Goal: Task Accomplishment & Management: Manage account settings

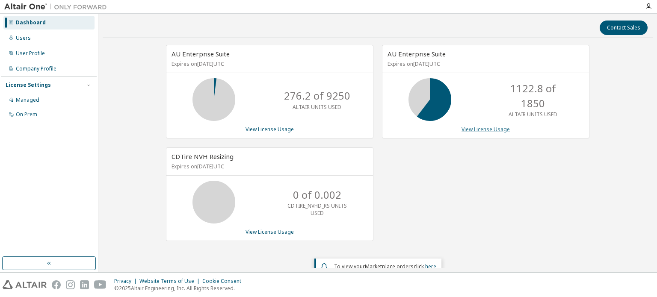
click at [485, 130] on link "View License Usage" at bounding box center [485, 129] width 48 height 7
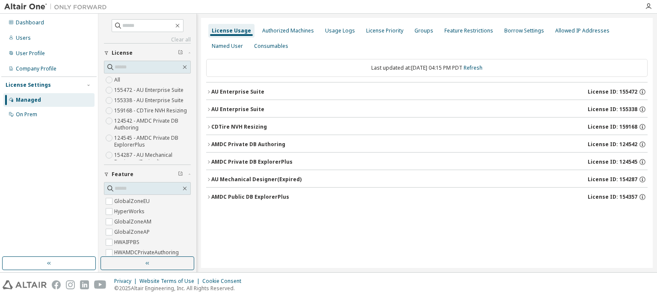
click at [209, 92] on icon "button" at bounding box center [208, 91] width 5 height 5
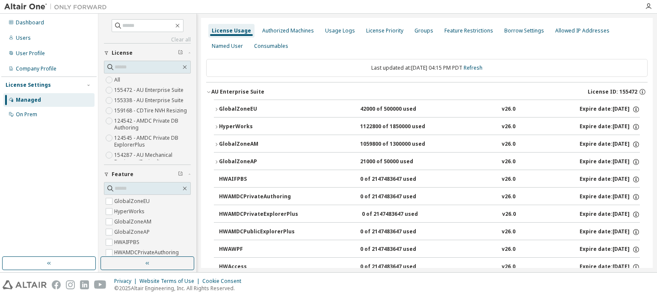
click at [210, 91] on icon "button" at bounding box center [208, 91] width 5 height 5
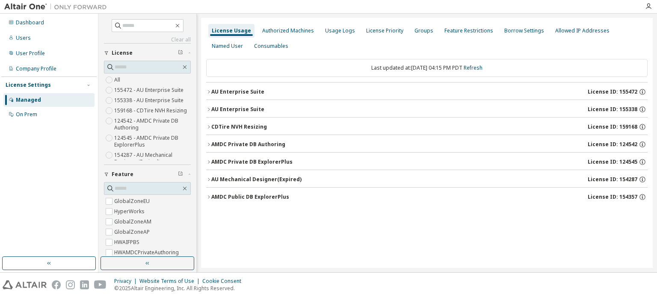
click at [210, 91] on icon "button" at bounding box center [208, 91] width 5 height 5
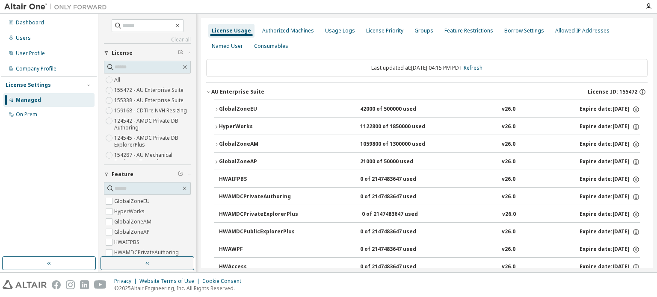
click at [218, 126] on icon "button" at bounding box center [216, 126] width 5 height 5
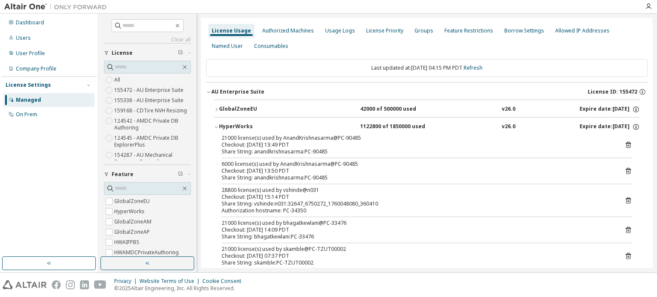
click at [218, 126] on icon "button" at bounding box center [216, 126] width 5 height 5
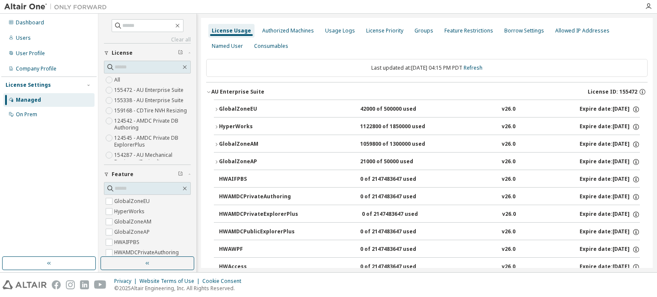
click at [218, 145] on icon "button" at bounding box center [216, 144] width 5 height 5
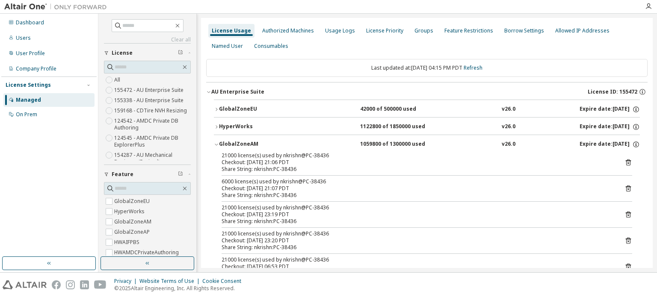
click at [218, 145] on icon "button" at bounding box center [216, 144] width 5 height 5
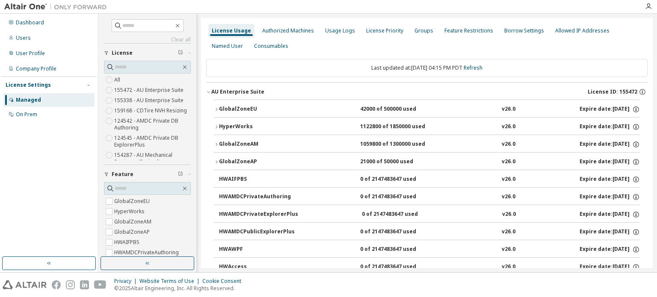
click at [563, 65] on div "Last updated at: Thu 2025-10-09 04:15 PM PDT Refresh" at bounding box center [426, 68] width 441 height 18
